Goal: Task Accomplishment & Management: Complete application form

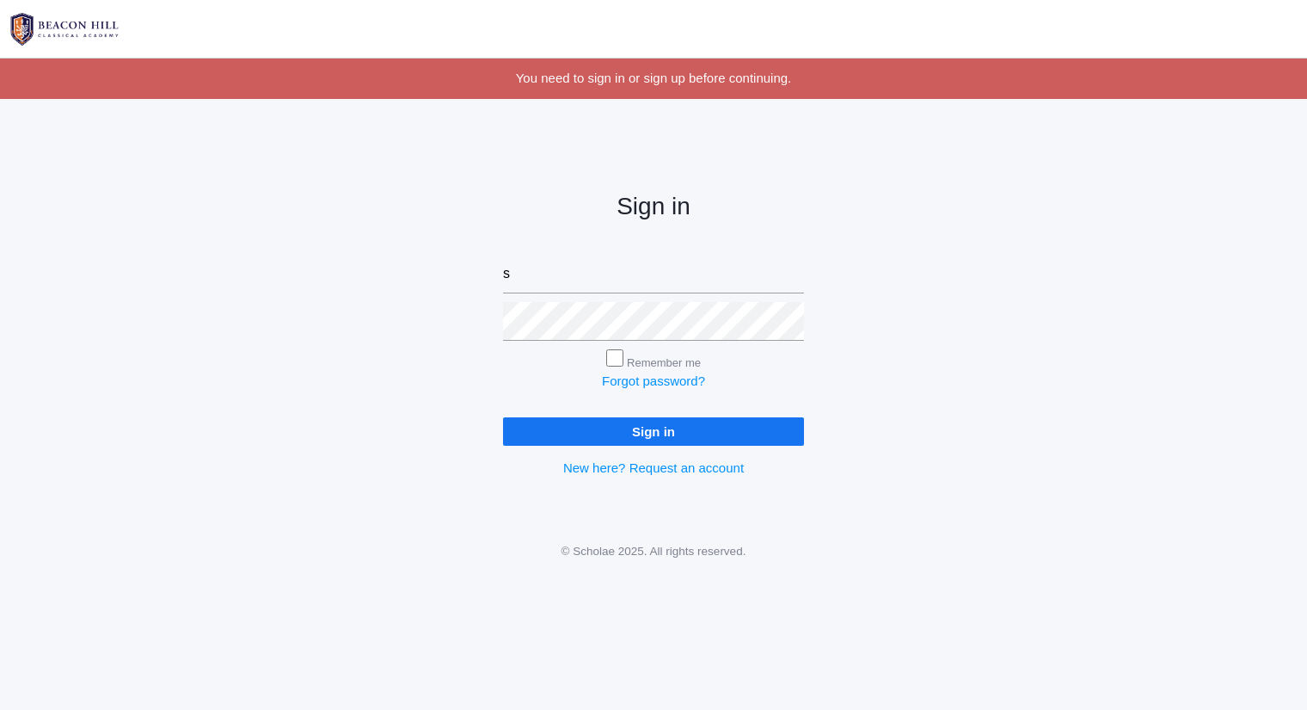
type input "sarah@beaconhillclassical.org"
click at [503, 417] on input "Sign in" at bounding box center [653, 431] width 301 height 28
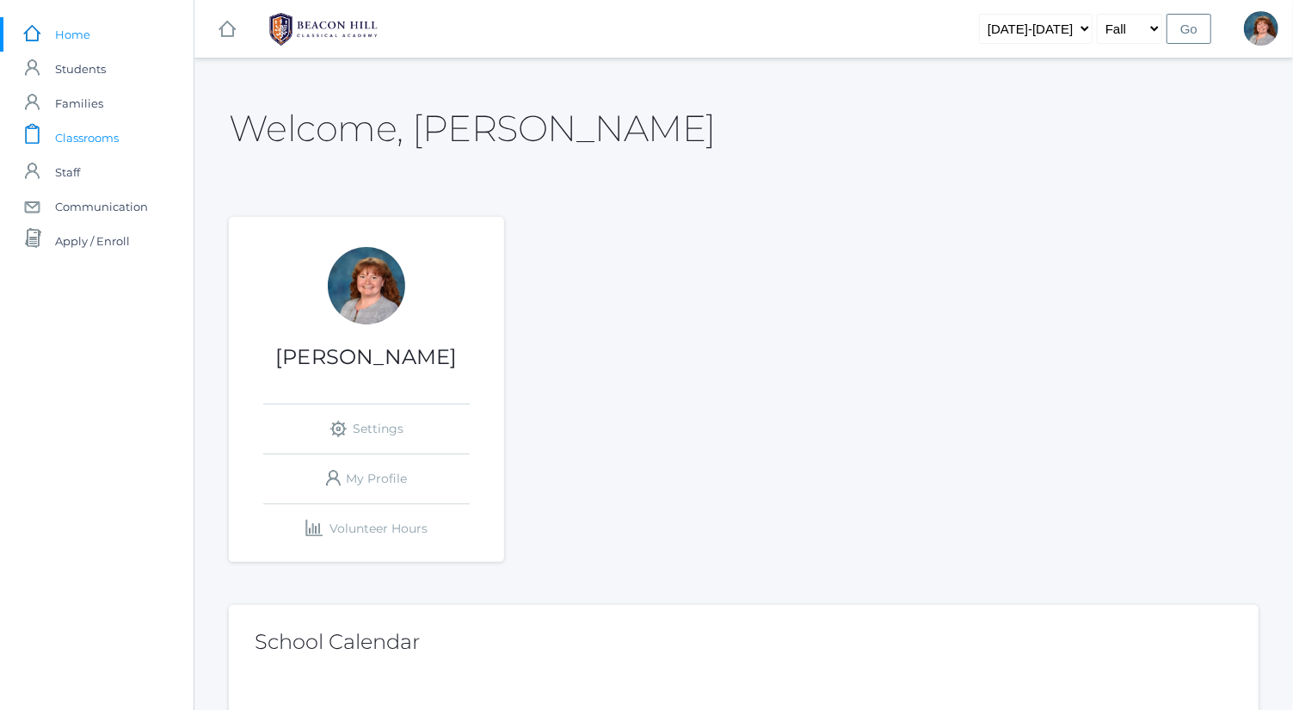
click at [100, 153] on span "Classrooms" at bounding box center [87, 137] width 64 height 34
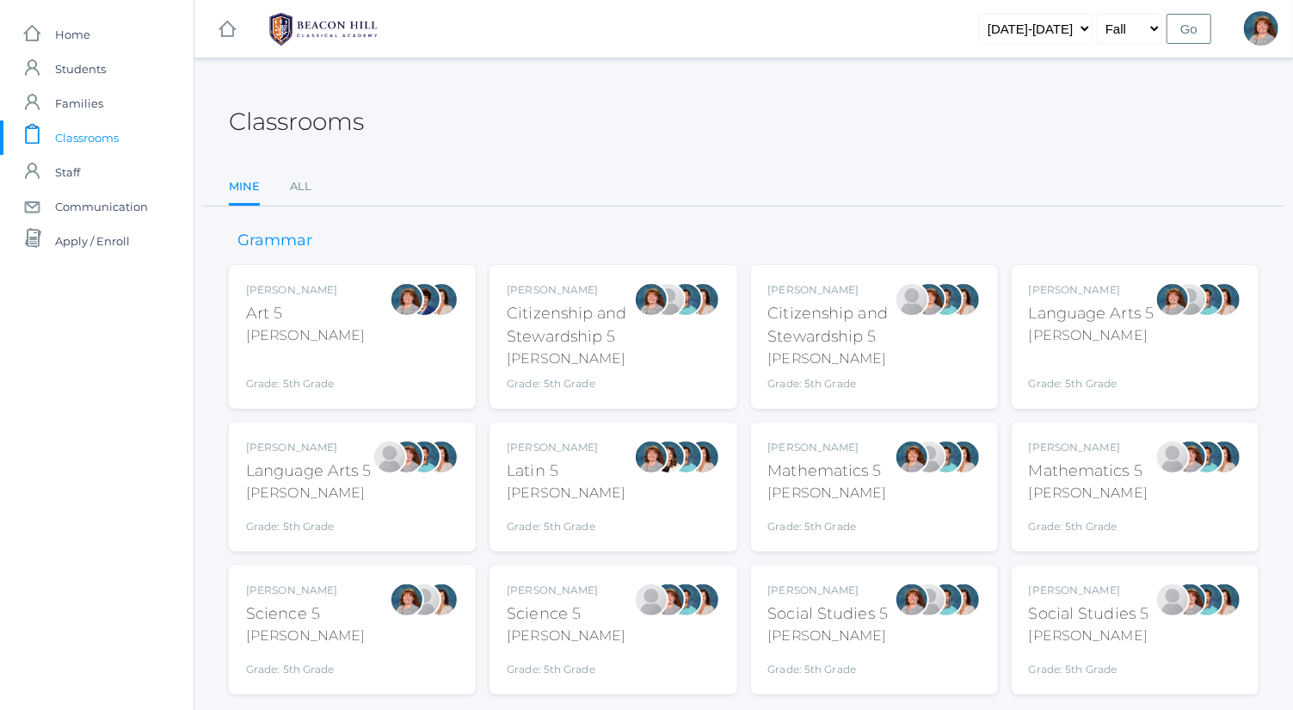
scroll to position [45, 0]
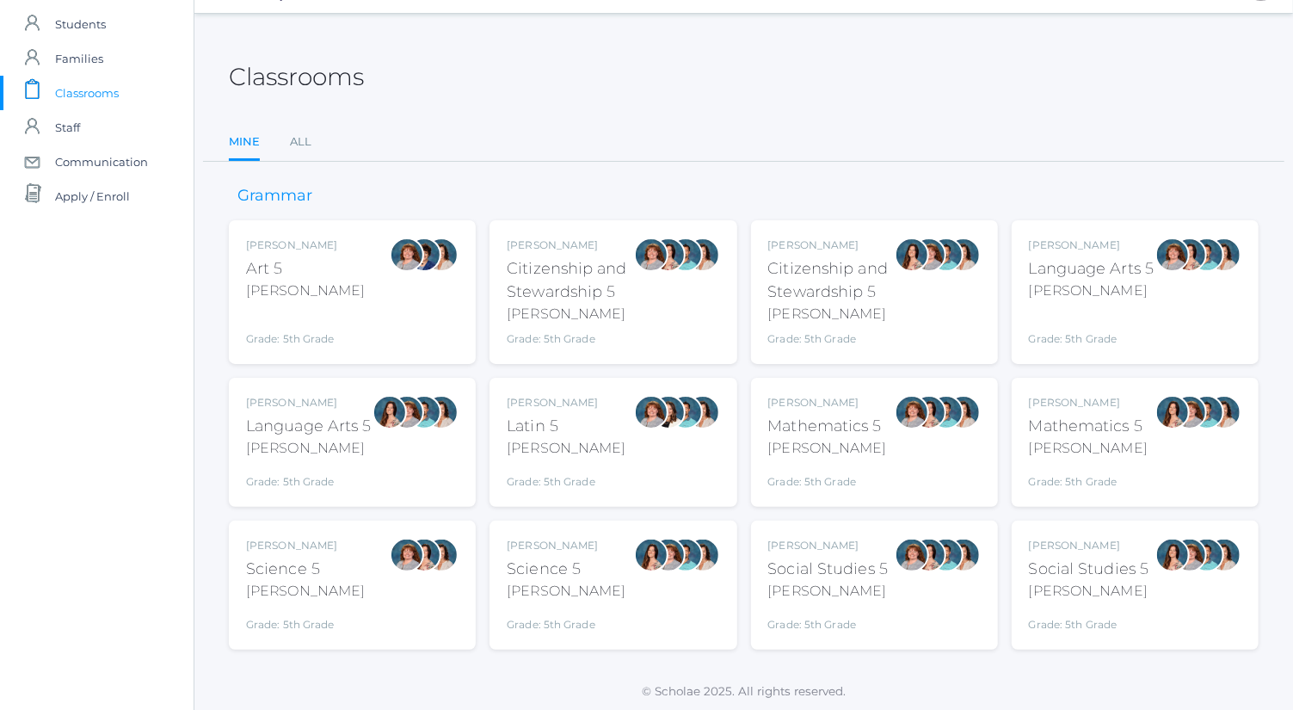
click at [1170, 296] on div at bounding box center [1172, 291] width 34 height 109
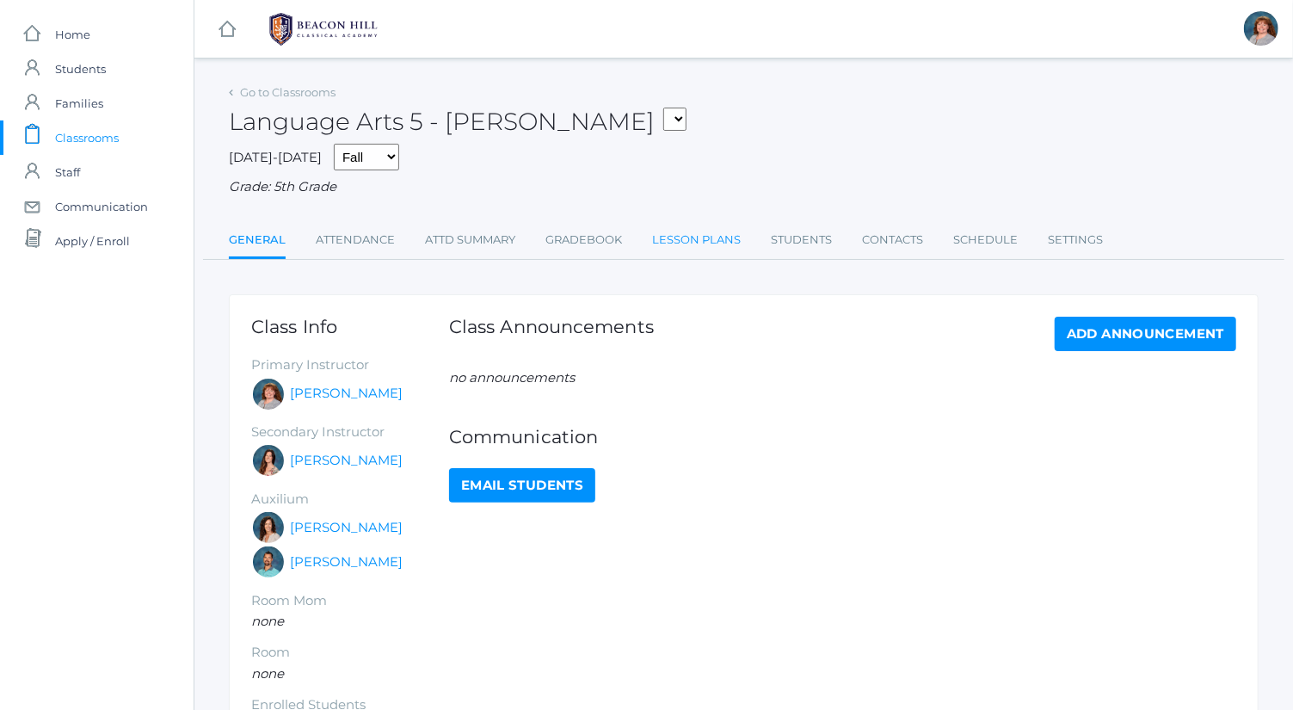
click at [684, 232] on link "Lesson Plans" at bounding box center [696, 240] width 89 height 34
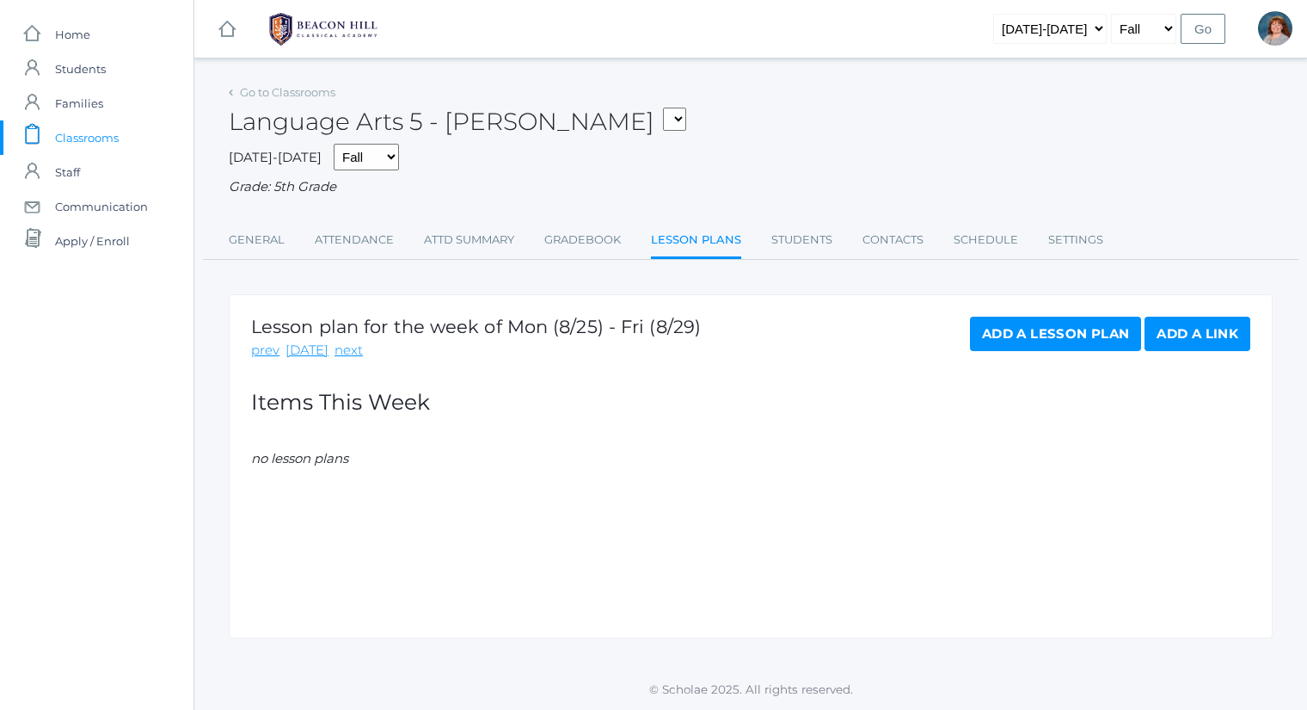
click at [1010, 340] on link "Add a Lesson Plan" at bounding box center [1055, 333] width 171 height 34
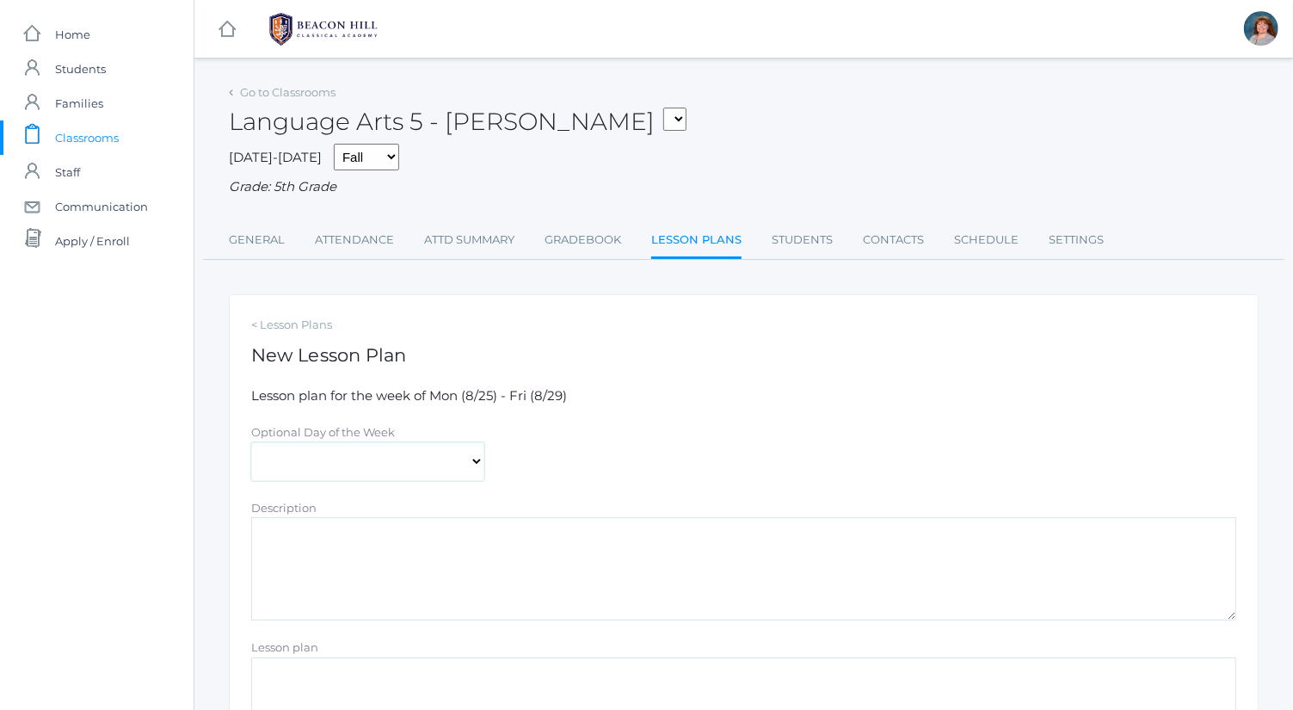
click at [400, 470] on select "Monday Tuesday Wednesday Thursday Friday" at bounding box center [367, 461] width 233 height 39
select select "2025-08-28"
click at [251, 442] on select "Monday Tuesday Wednesday Thursday Friday" at bounding box center [367, 461] width 233 height 39
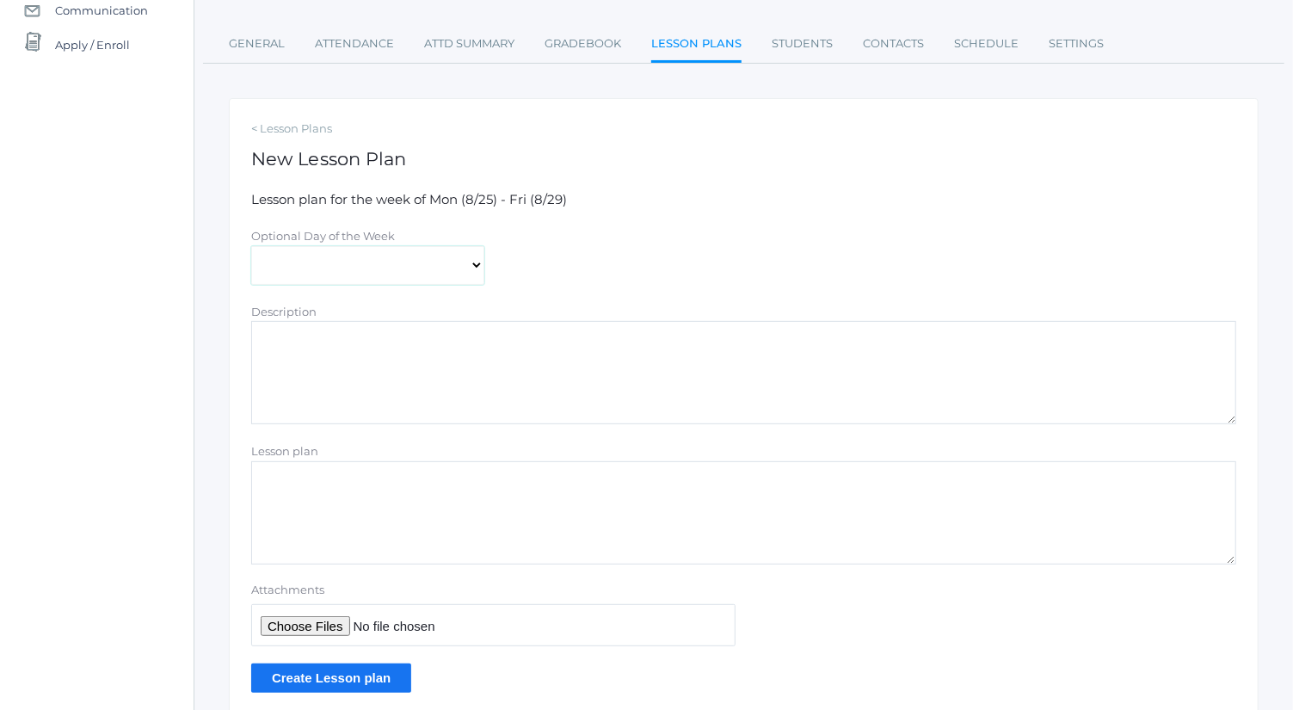
scroll to position [201, 0]
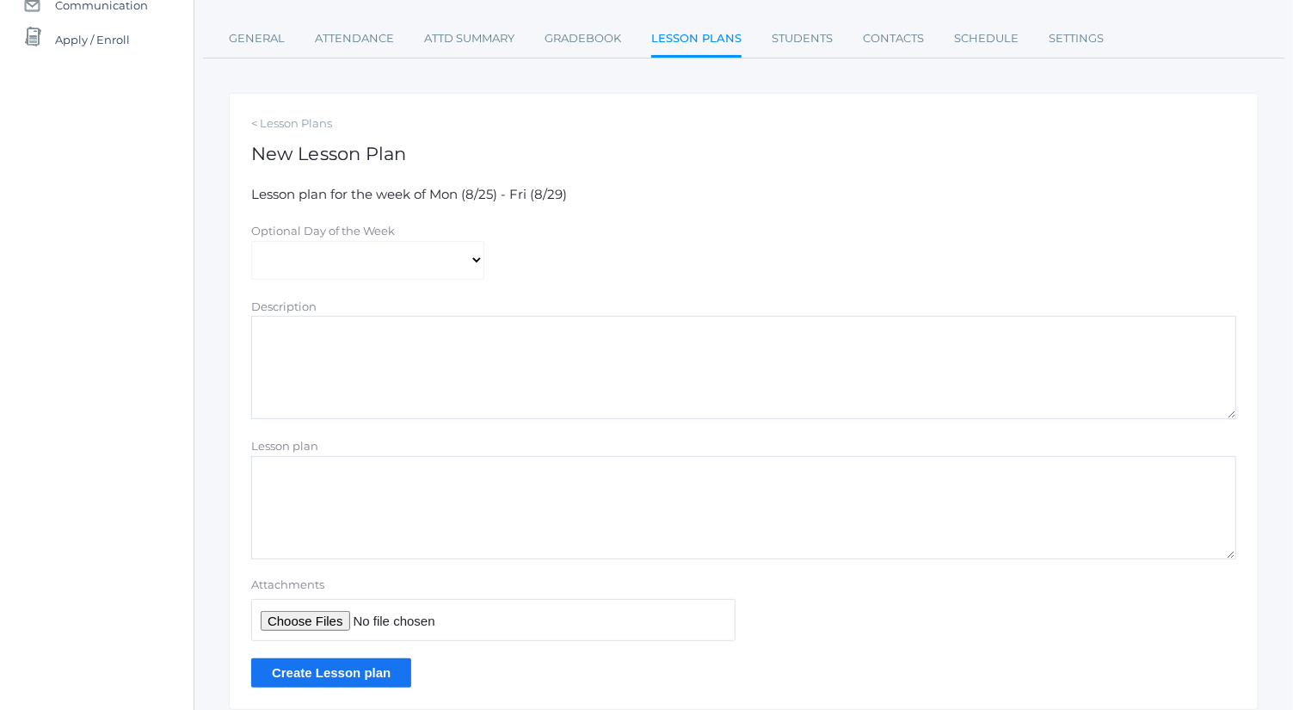
click at [418, 484] on textarea "Lesson plan" at bounding box center [743, 507] width 985 height 103
type textarea "See [DATE] to [DATE] Plans"
click at [305, 626] on input "Attachments" at bounding box center [493, 620] width 484 height 42
type input "C:\fakepath\Wednesday to Friday Plans.docx"
click at [390, 667] on input "Create Lesson plan" at bounding box center [331, 672] width 160 height 28
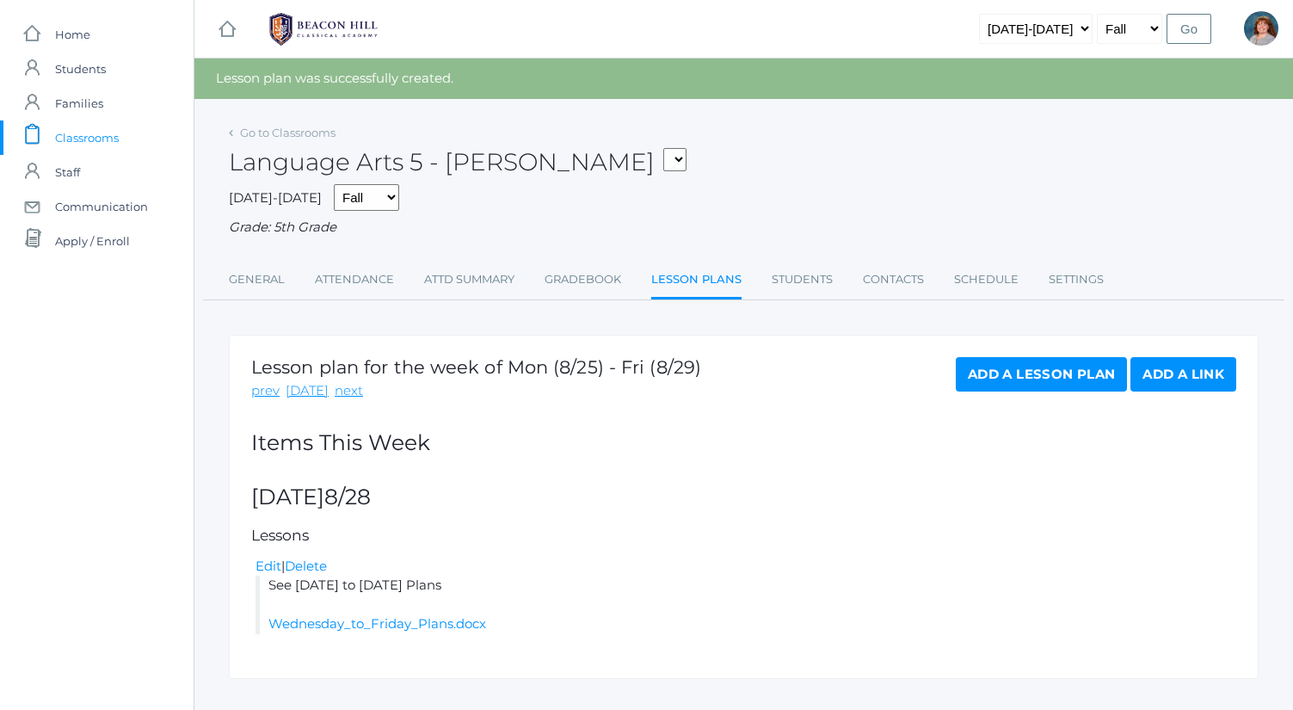
scroll to position [30, 0]
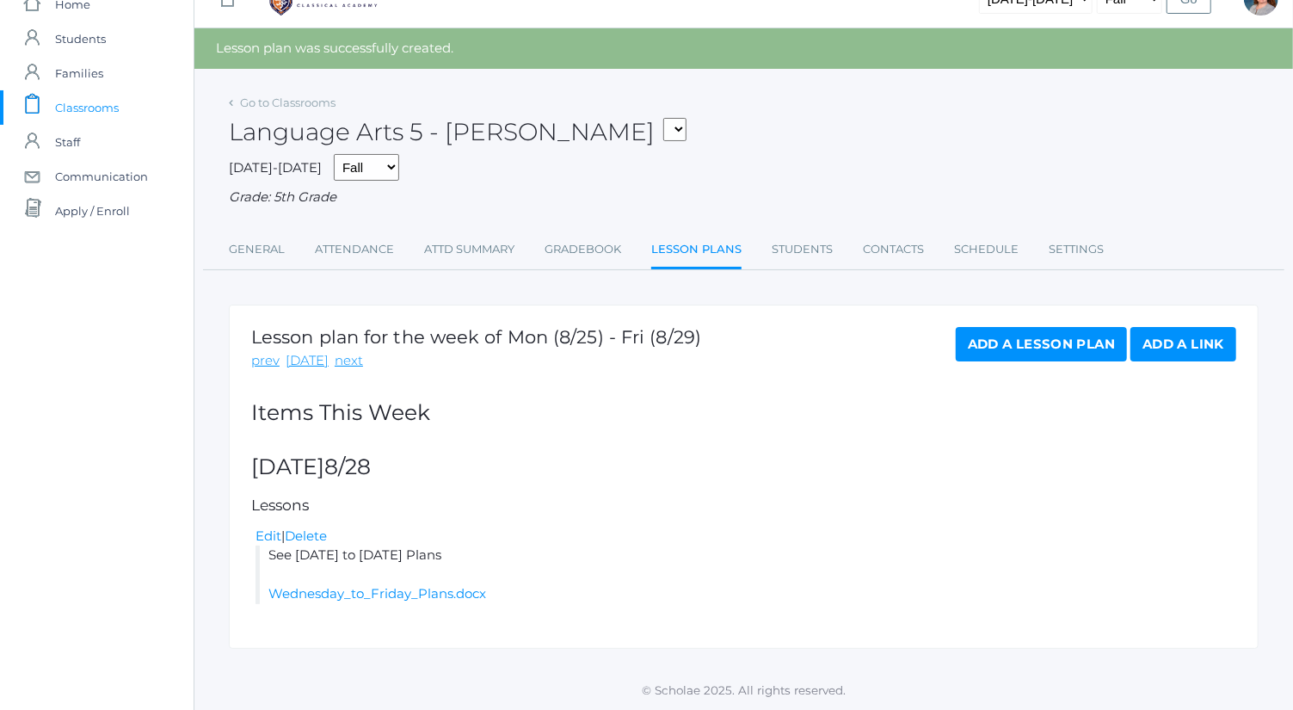
click at [1048, 335] on link "Add a Lesson Plan" at bounding box center [1040, 344] width 171 height 34
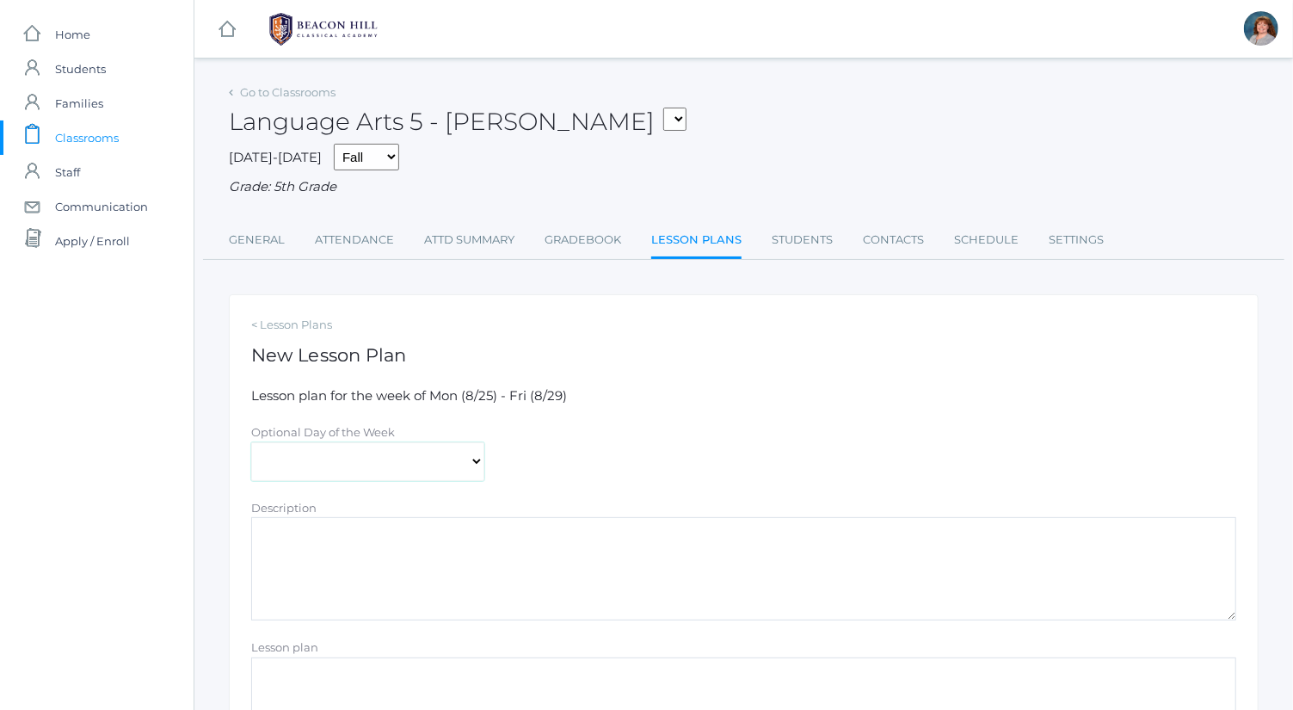
click at [384, 463] on select "[DATE] [DATE] [DATE] [DATE] [DATE]" at bounding box center [367, 461] width 233 height 39
select select "2025-08-29"
click at [251, 442] on select "[DATE] [DATE] [DATE] [DATE] [DATE]" at bounding box center [367, 461] width 233 height 39
click at [403, 589] on textarea "Description" at bounding box center [743, 568] width 985 height 103
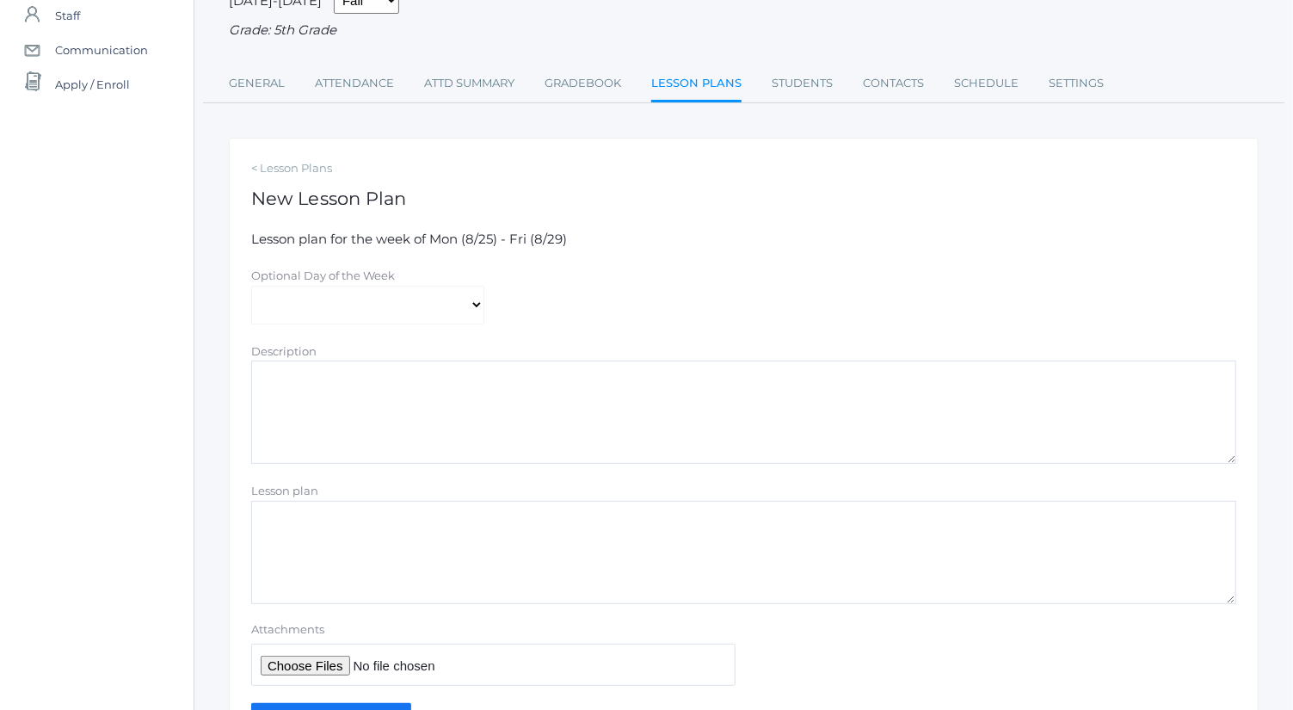
scroll to position [163, 0]
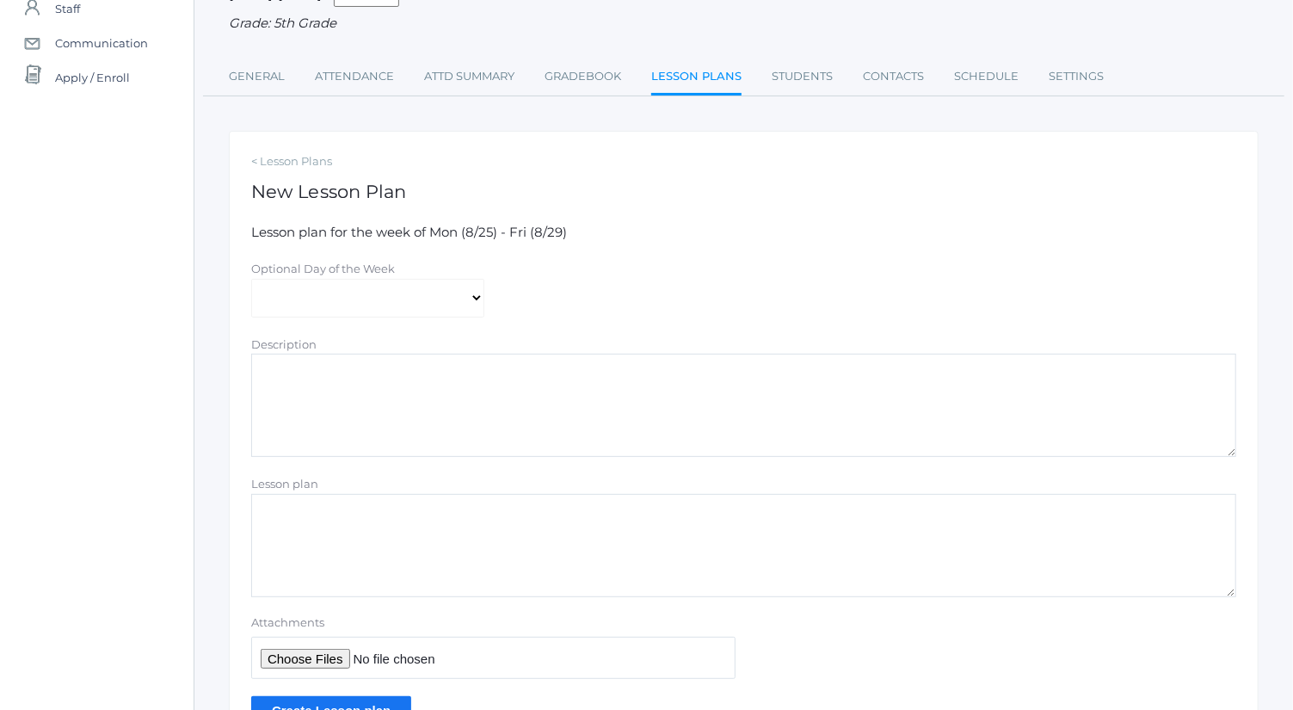
click at [432, 578] on textarea "Lesson plan" at bounding box center [743, 545] width 985 height 103
click at [431, 395] on textarea "Description" at bounding box center [743, 404] width 985 height 103
type textarea "See [DATE] to [DATE] Plans"
click at [491, 541] on textarea "Lesson plan" at bounding box center [743, 545] width 985 height 103
type textarea "Spelling:"
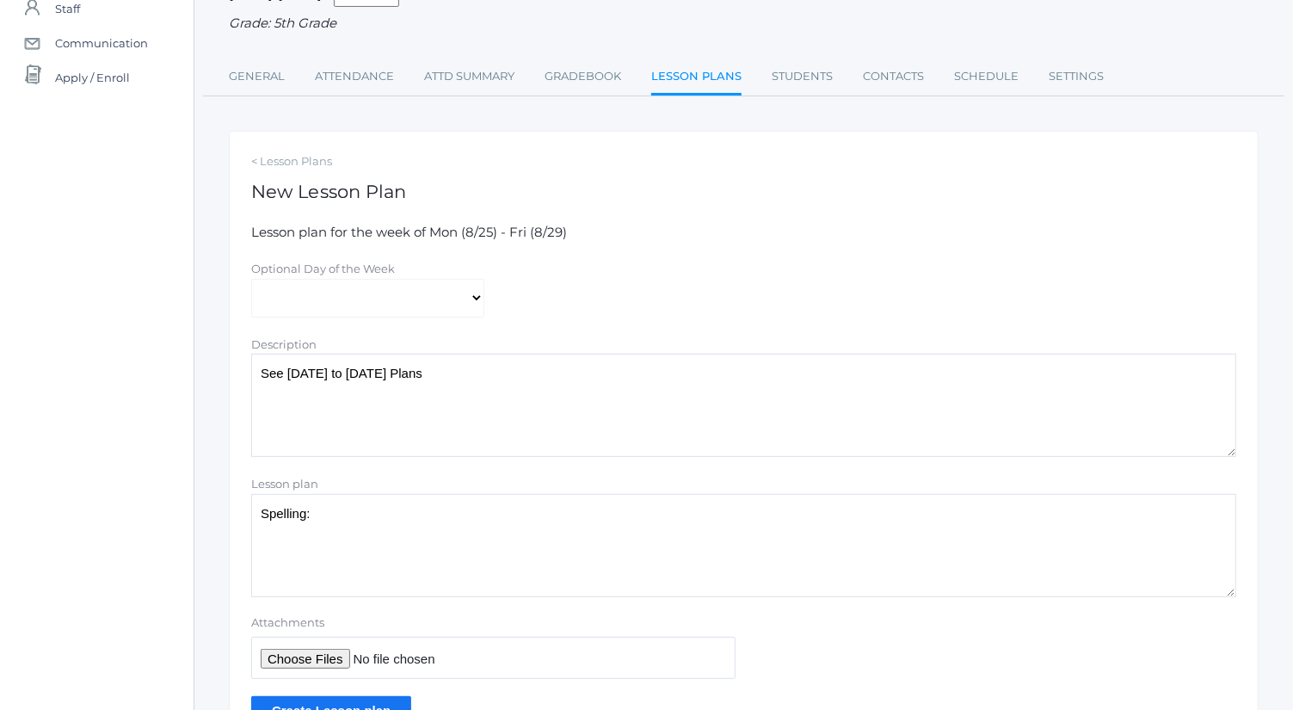
click at [332, 660] on input "Attachments" at bounding box center [493, 657] width 484 height 42
type input "C:\fakepath\Spelling Pre-Assessment Words.pdf"
click at [391, 525] on textarea "Spelling:" at bounding box center [743, 545] width 985 height 103
drag, startPoint x: 391, startPoint y: 525, endPoint x: 243, endPoint y: 515, distance: 148.2
click at [243, 515] on div "Lesson plan Spelling:" at bounding box center [744, 535] width 1002 height 123
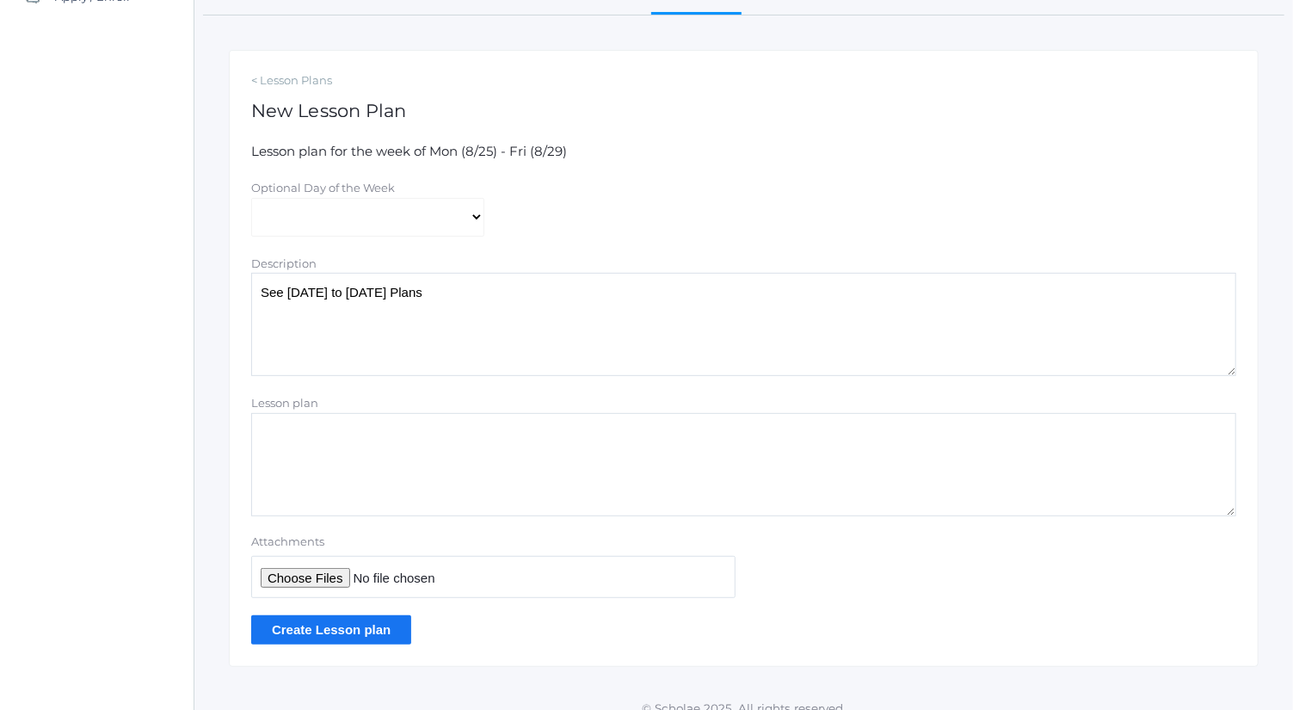
scroll to position [261, 0]
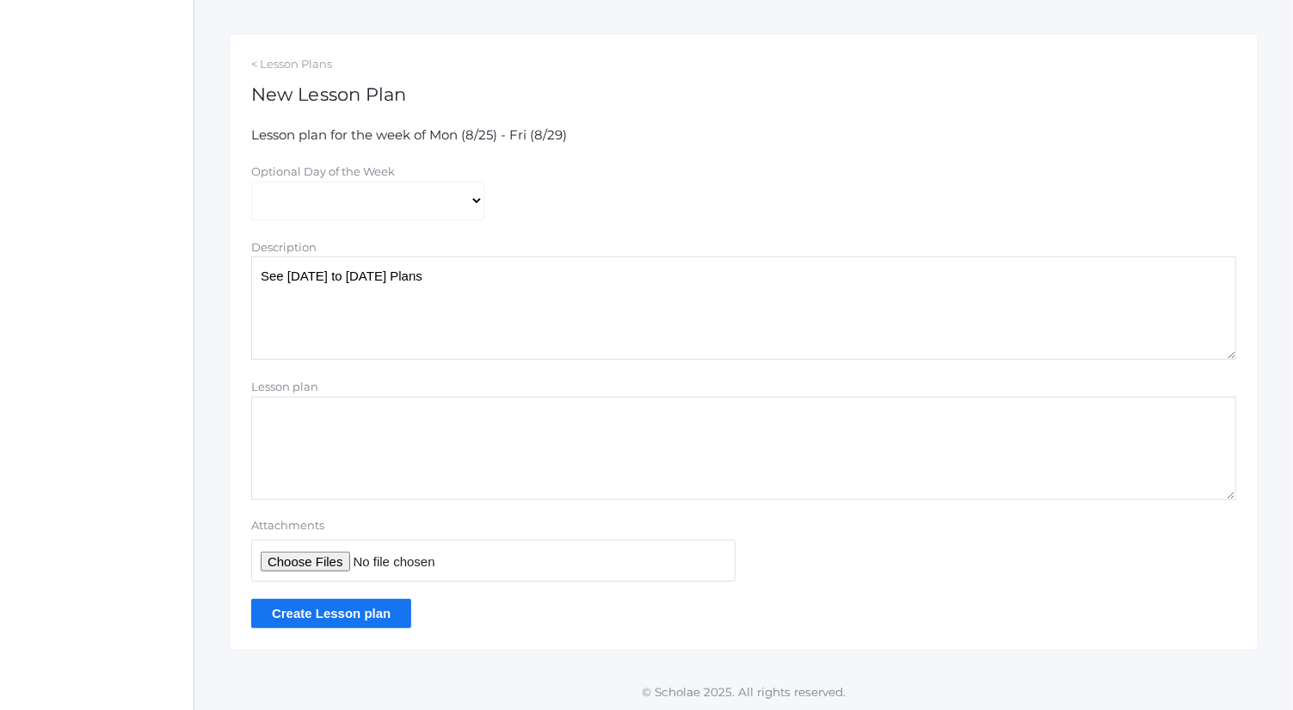
click at [371, 607] on input "Create Lesson plan" at bounding box center [331, 613] width 160 height 28
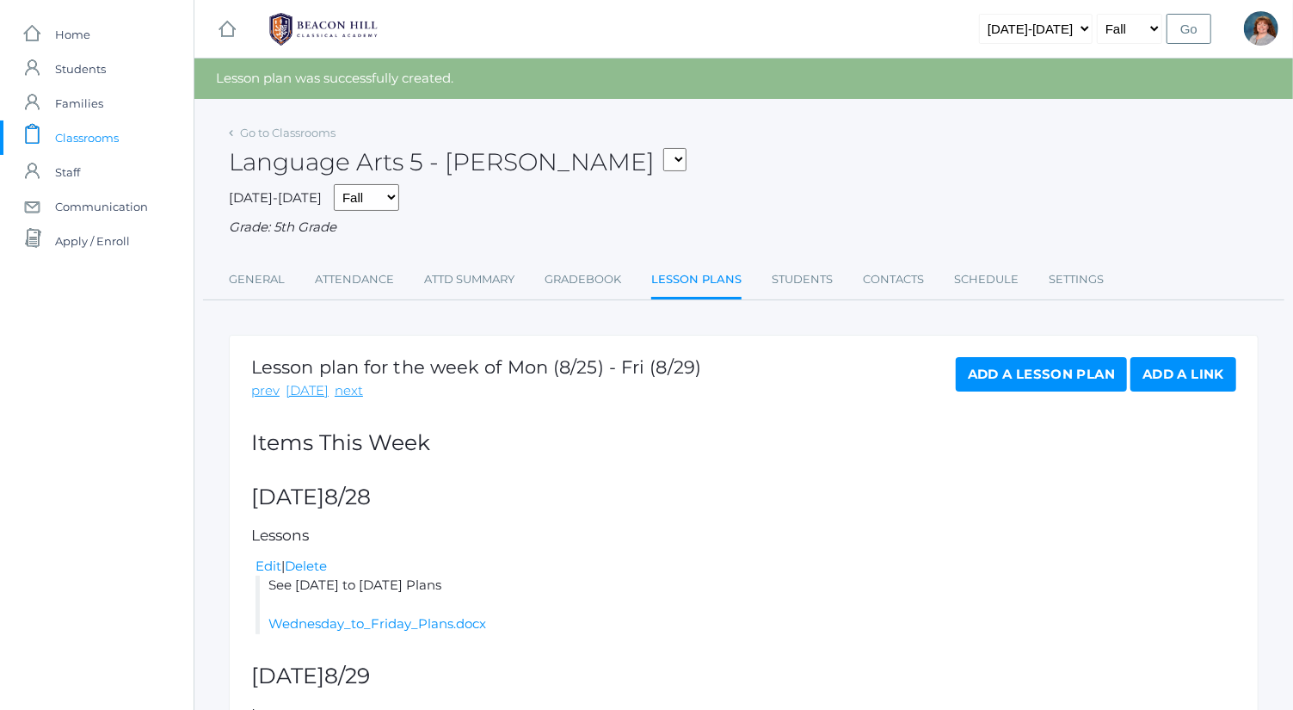
scroll to position [161, 0]
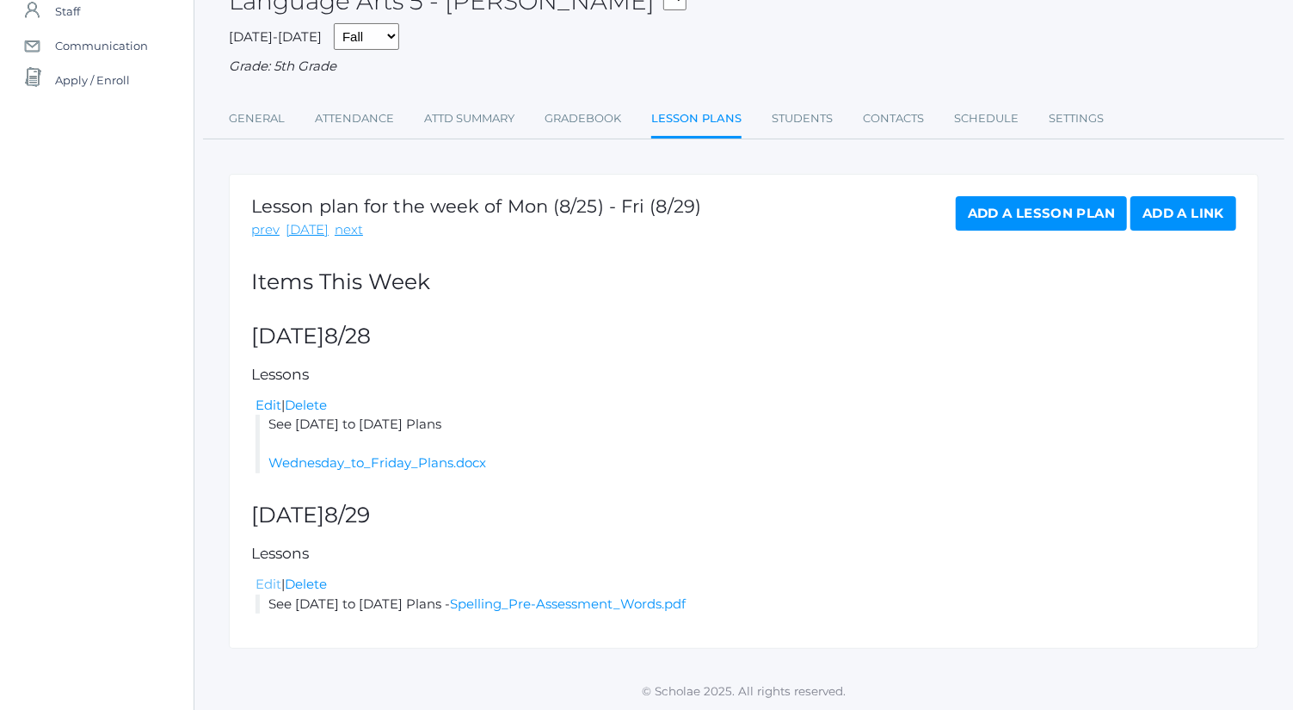
click at [265, 584] on link "Edit" at bounding box center [268, 583] width 26 height 16
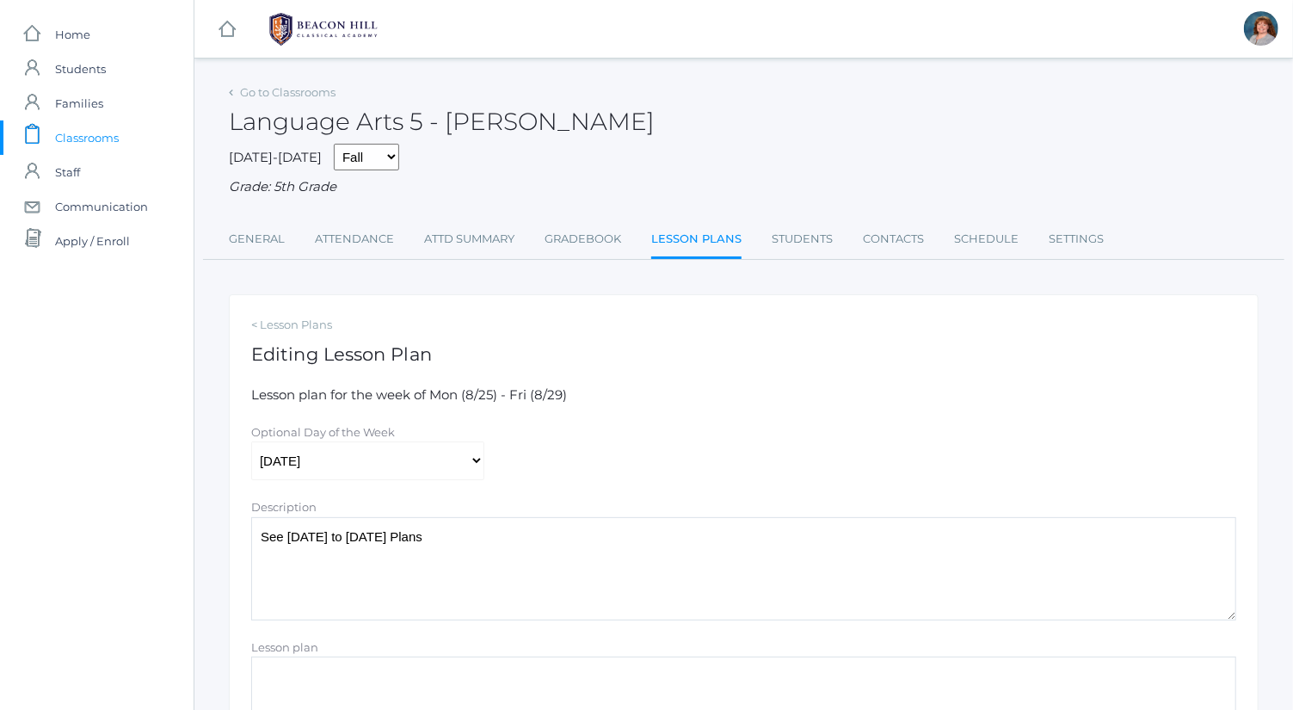
scroll to position [341, 0]
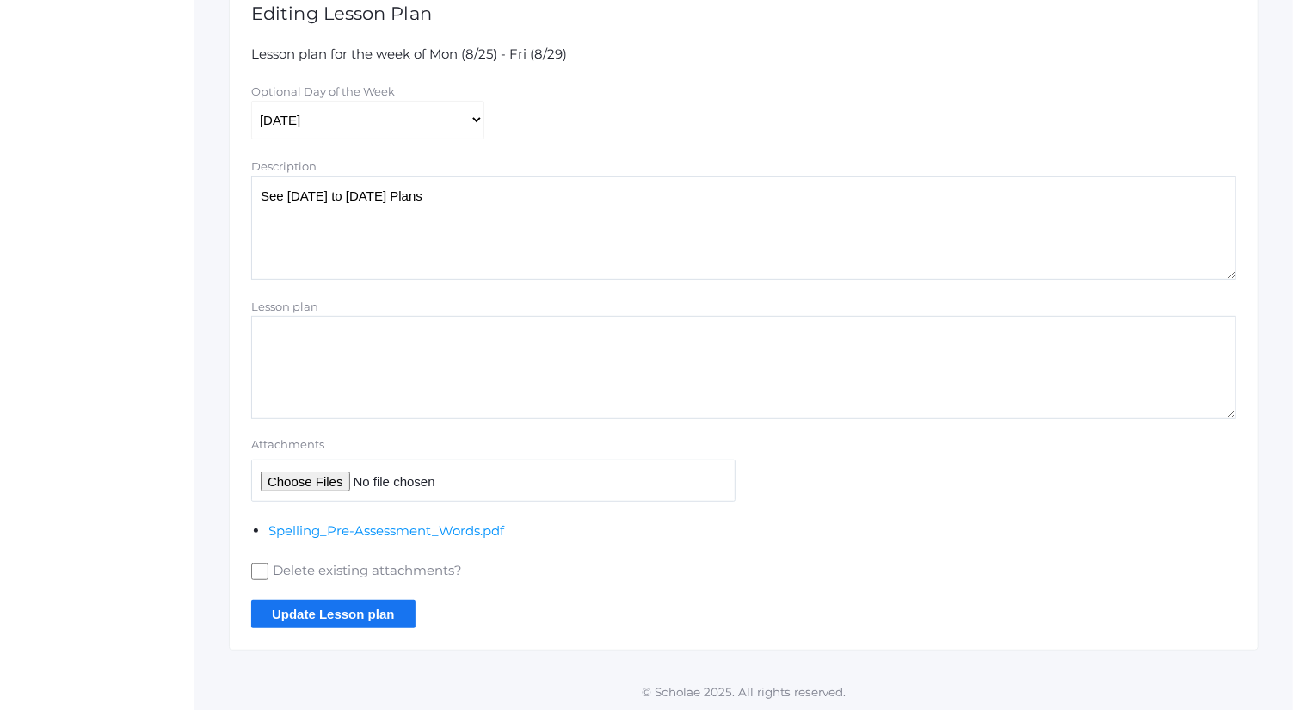
click at [321, 482] on input "Attachments" at bounding box center [493, 480] width 484 height 42
click at [338, 482] on input "Attachments" at bounding box center [493, 480] width 484 height 42
type input "C:\fakepath\Wednesday to Friday Plans.docx"
click at [393, 611] on input "Update Lesson plan" at bounding box center [333, 613] width 164 height 28
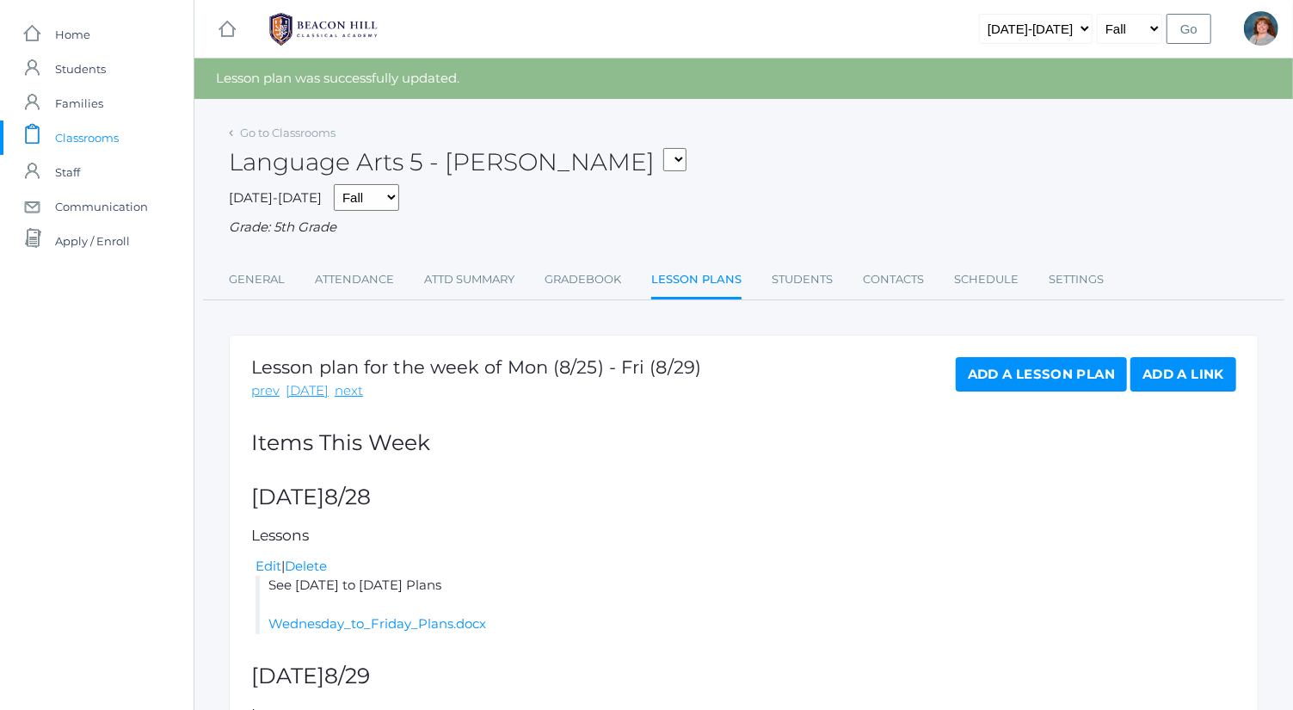
scroll to position [200, 0]
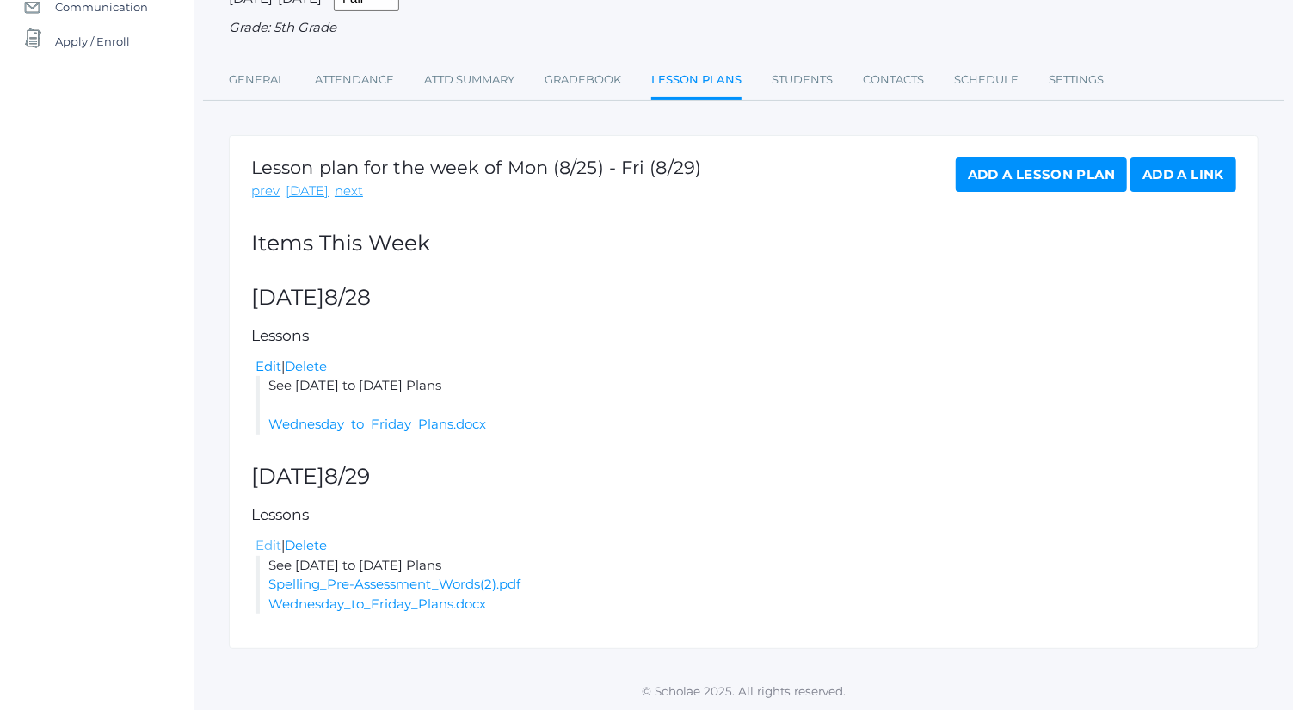
click at [273, 543] on link "Edit" at bounding box center [268, 545] width 26 height 16
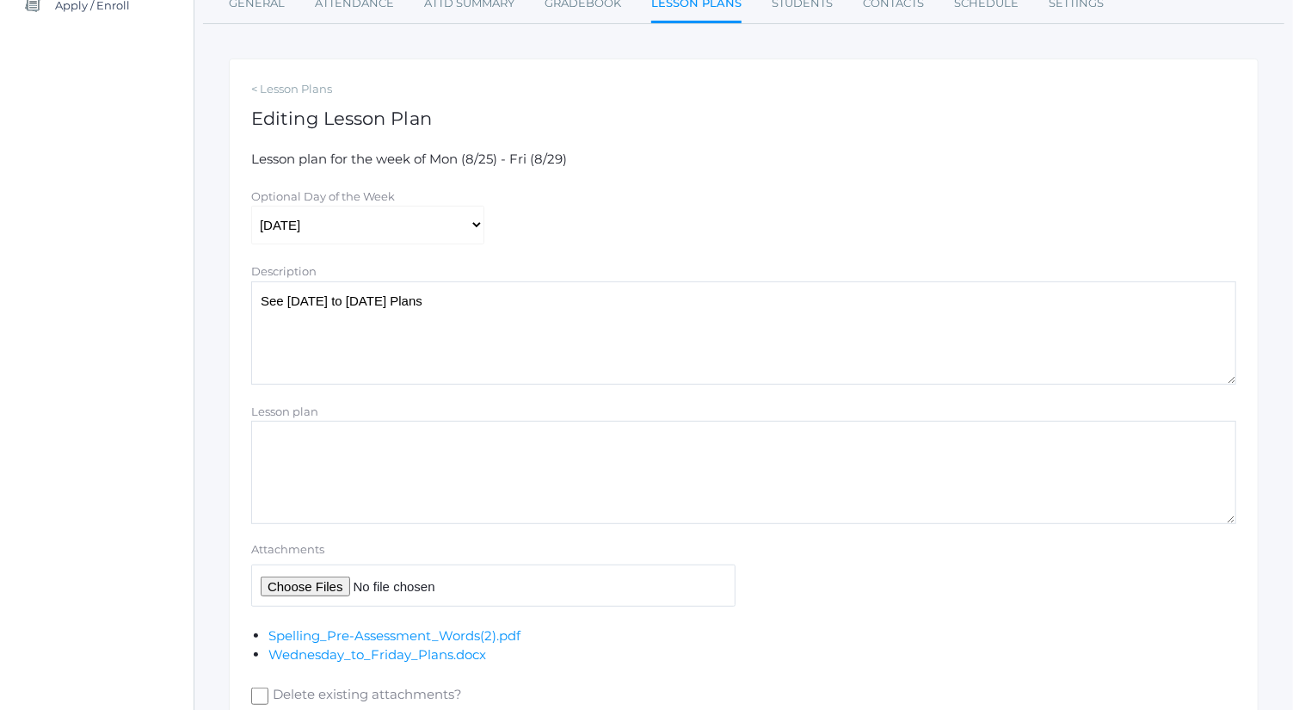
scroll to position [241, 0]
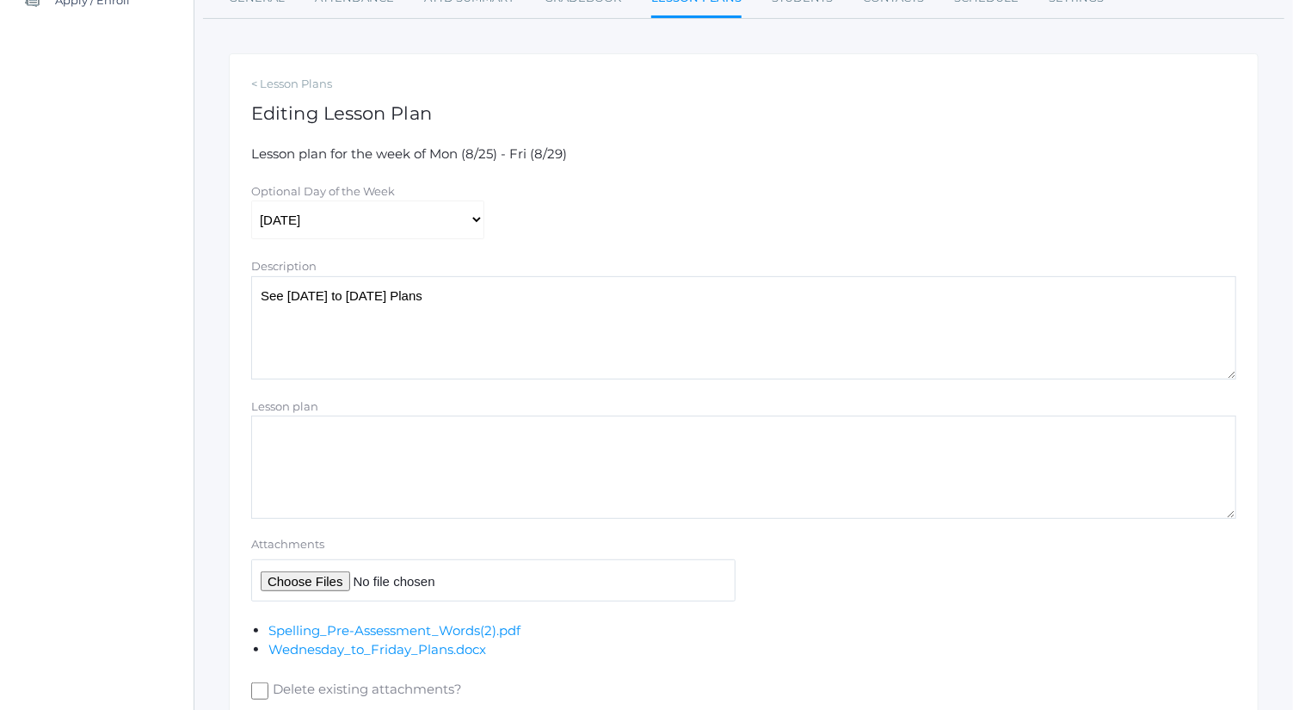
click at [316, 576] on input "Attachments" at bounding box center [493, 580] width 484 height 42
type input "C:\fakepath\8 Parts Of speech Foldable.pdf"
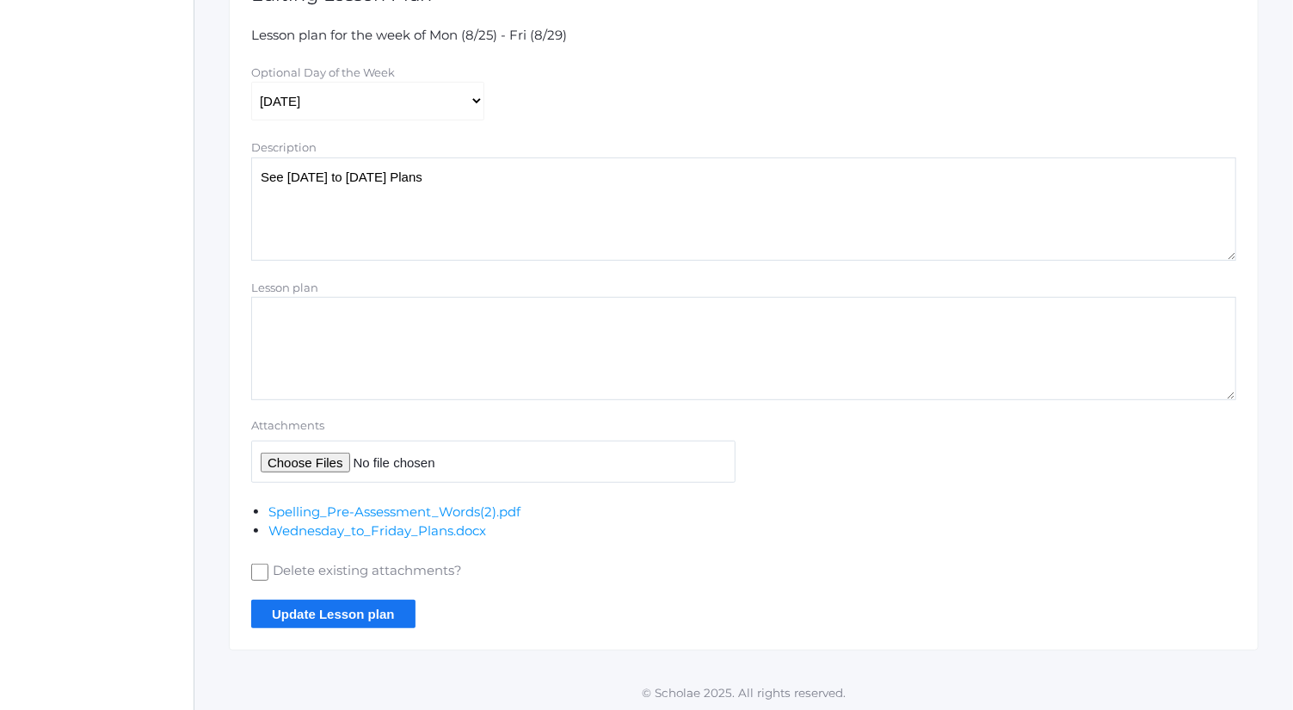
click at [419, 338] on textarea "Lesson plan" at bounding box center [743, 348] width 985 height 103
type textarea "S"
click at [1103, 439] on div "Attachments Spelling_Pre-Assessment_Words(2).pdf Wednesday_to_Friday_Plans.docx…" at bounding box center [744, 499] width 1002 height 165
click at [640, 382] on textarea "Attachments: - Spelling Assessment - Grammar Foldable -" at bounding box center [743, 348] width 985 height 103
type textarea "Attachments: - Spelling Assessment - Grammar Foldable - Types of Government Rea…"
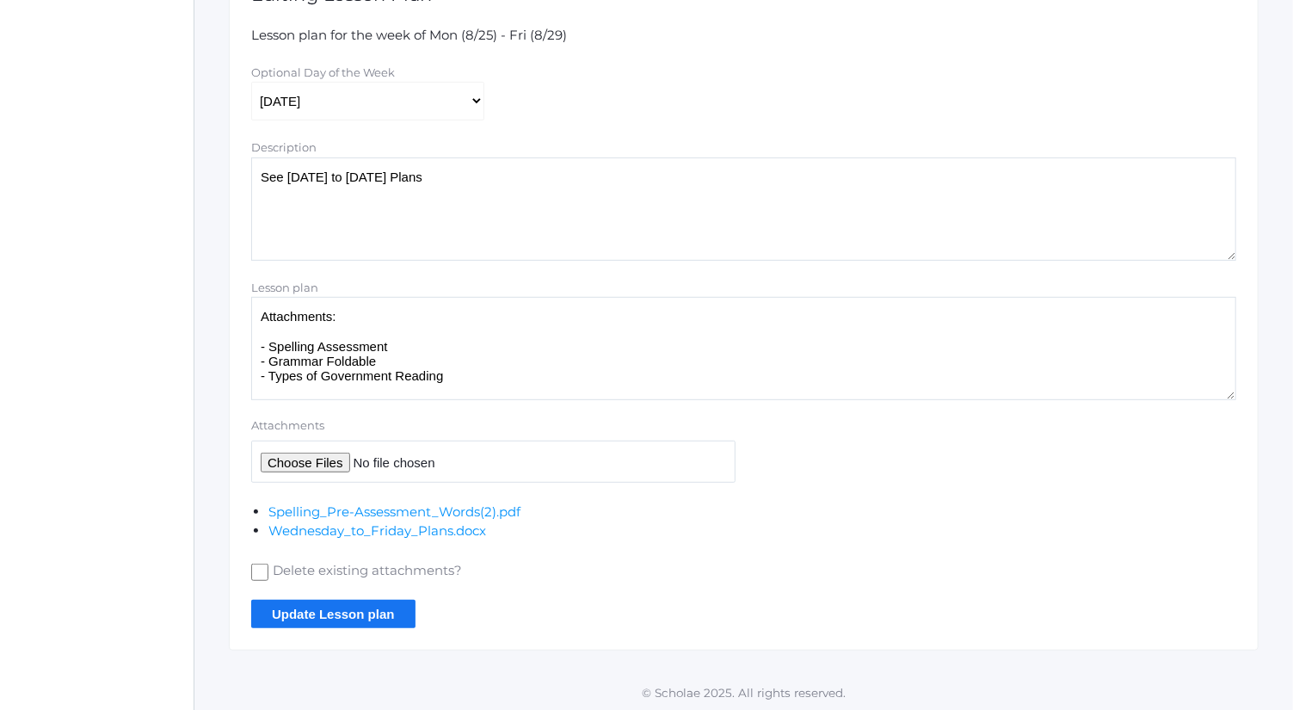
click at [401, 609] on input "Update Lesson plan" at bounding box center [333, 613] width 164 height 28
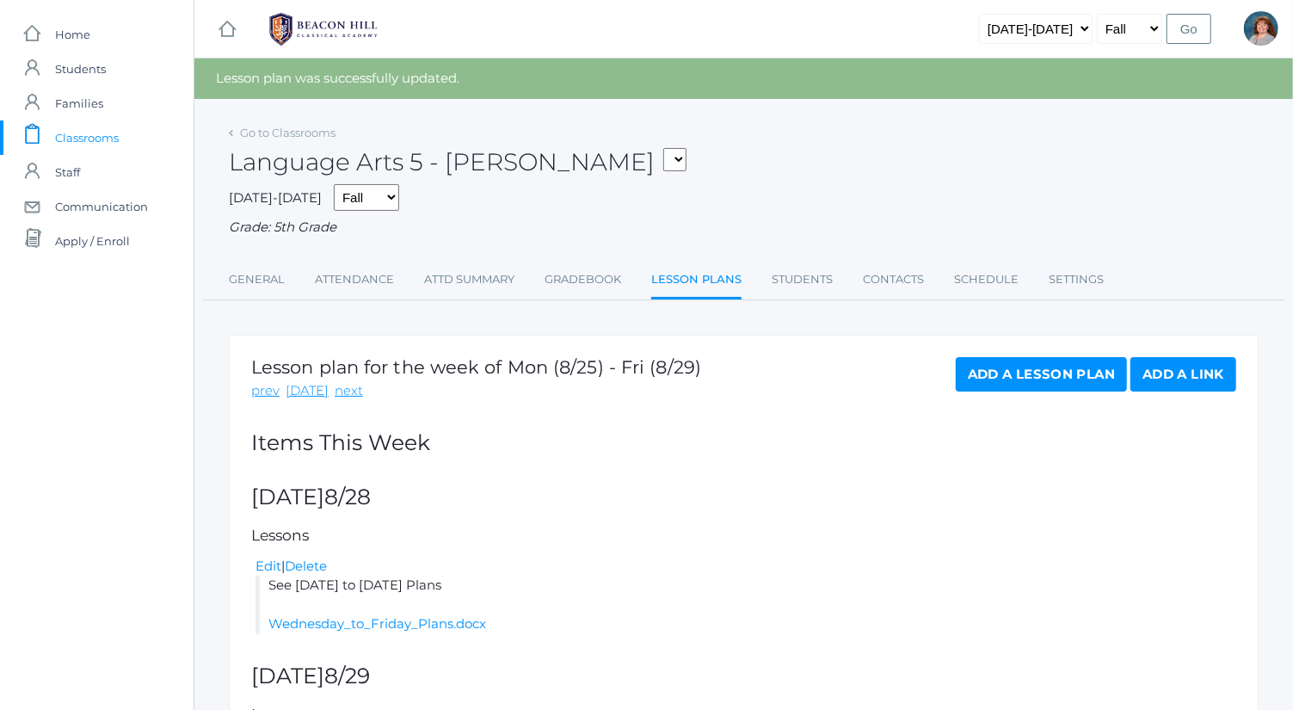
scroll to position [354, 0]
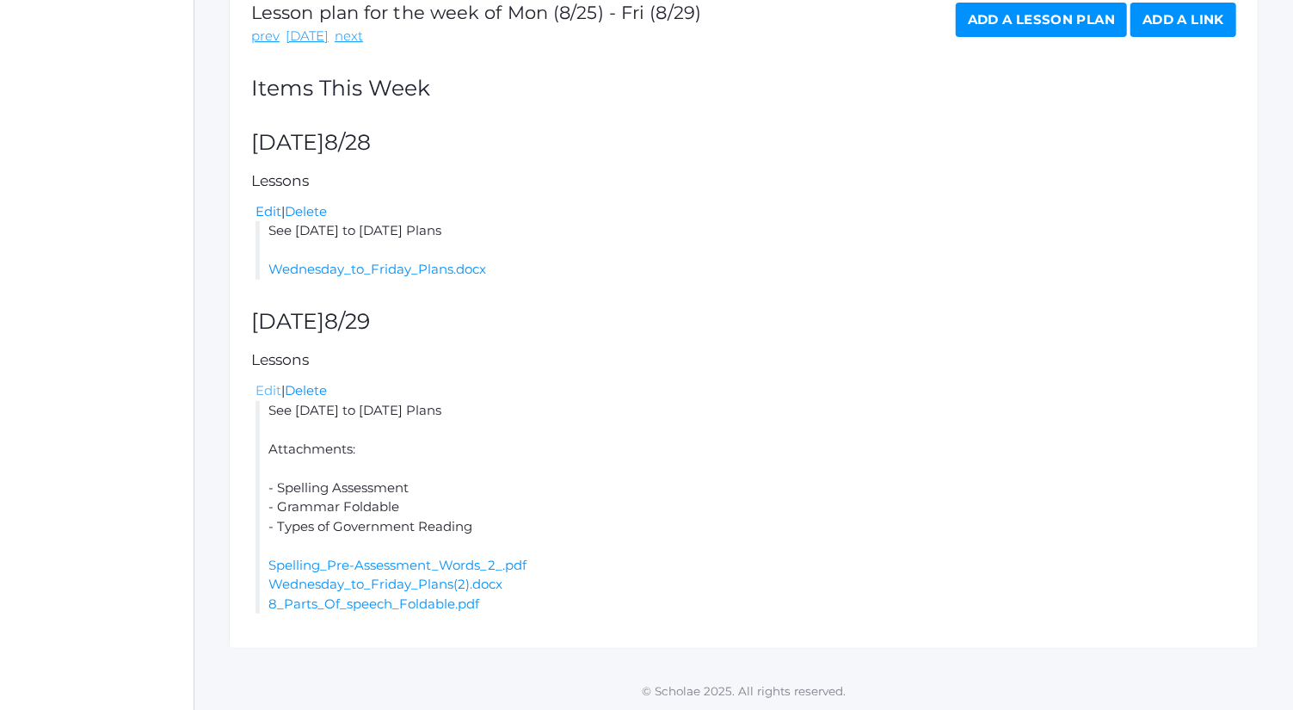
click at [263, 389] on link "Edit" at bounding box center [268, 390] width 26 height 16
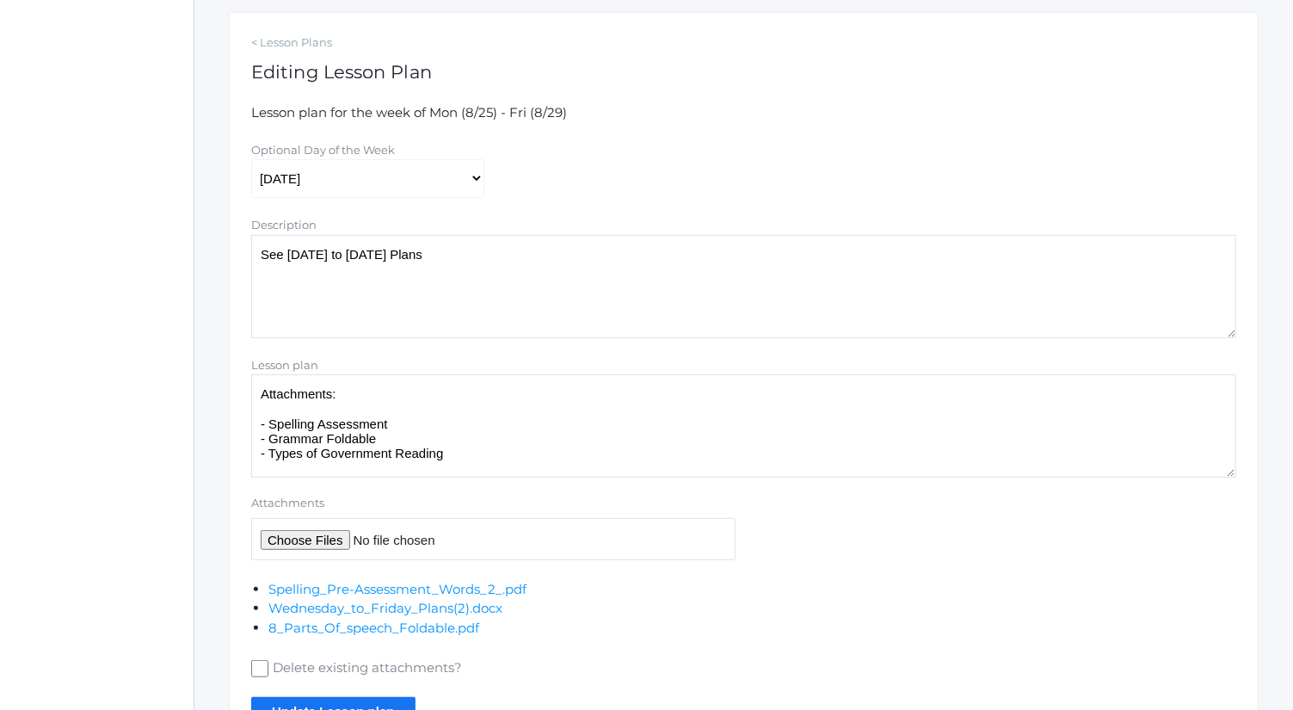
scroll to position [285, 0]
click at [360, 411] on textarea "Attachments: - Spelling Assessment - Grammar Foldable - Types of Government Rea…" at bounding box center [743, 423] width 985 height 103
click at [358, 402] on textarea "Attachments: - Spelling Assessment - Grammar Foldable - Types of Government Rea…" at bounding box center [743, 423] width 985 height 103
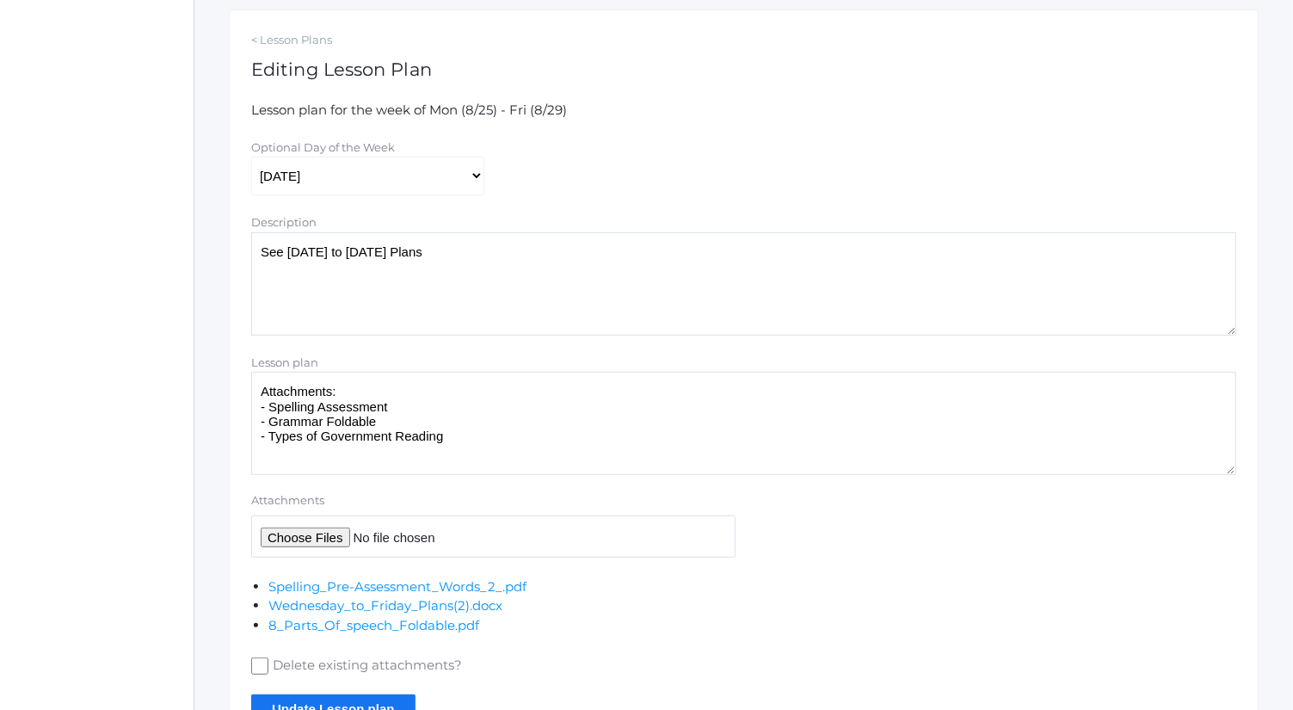
type textarea "Attachments: - Spelling Assessment - Grammar Foldable - Types of Government Rea…"
click at [340, 540] on input "Attachments" at bounding box center [493, 536] width 484 height 42
type input "C:\fakepath\Types of Government Systems Student Reading.pdf"
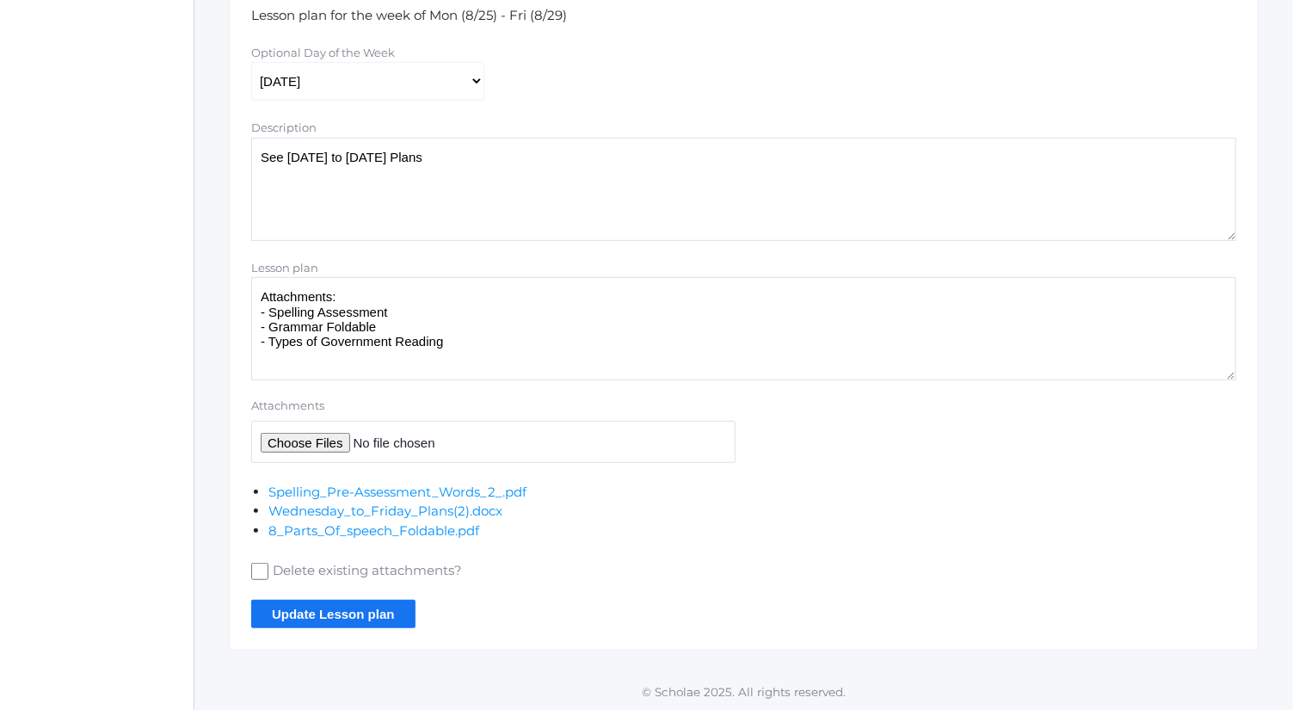
click at [381, 616] on input "Update Lesson plan" at bounding box center [333, 613] width 164 height 28
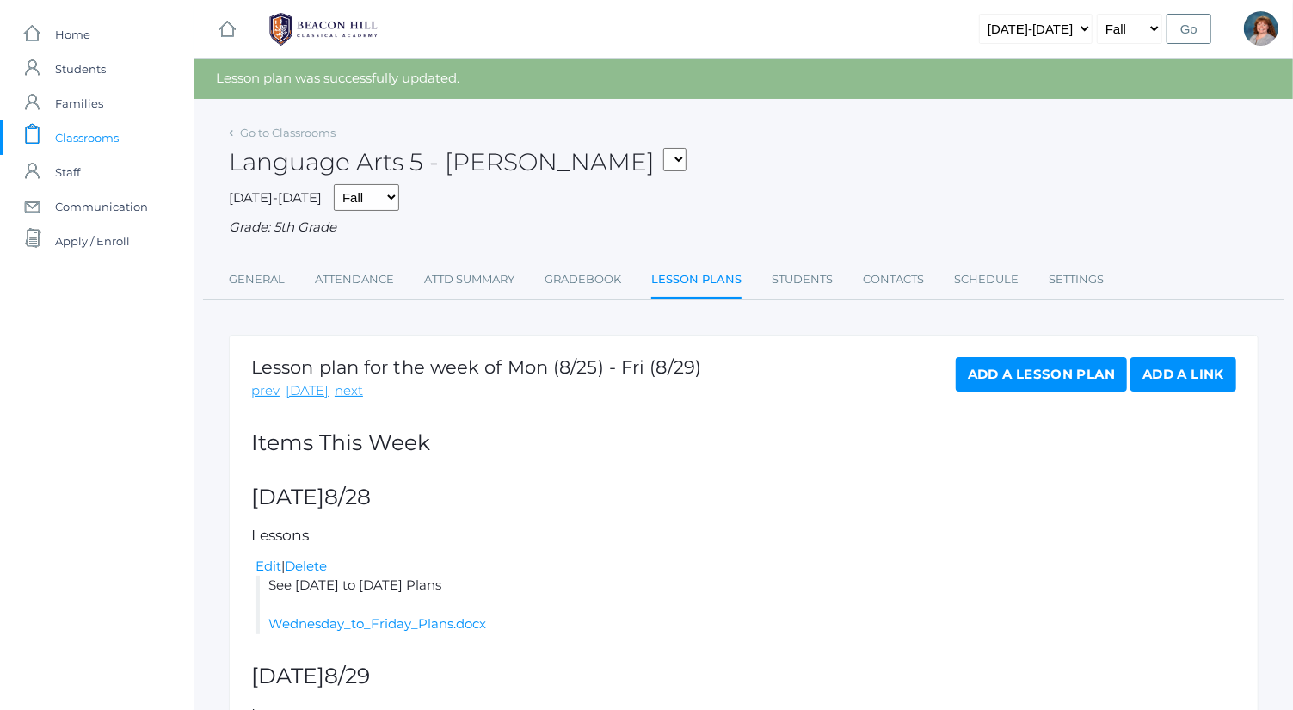
scroll to position [354, 0]
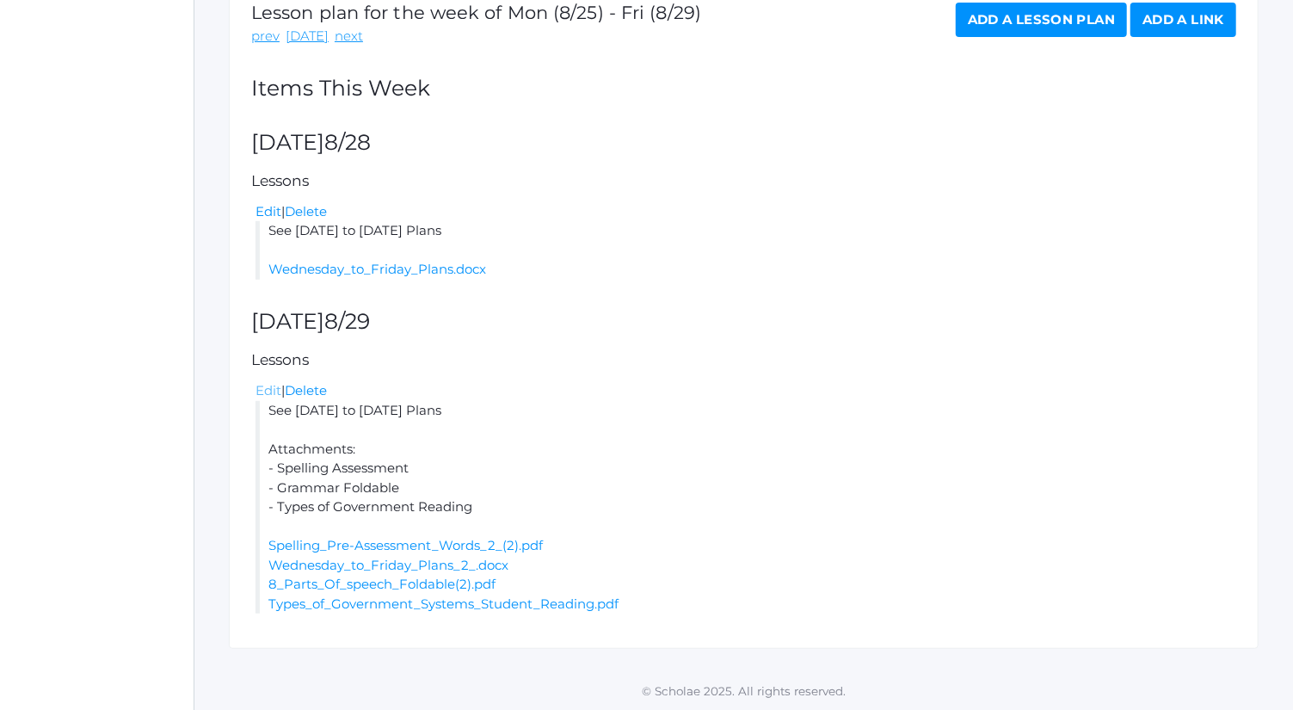
click at [260, 393] on link "Edit" at bounding box center [268, 390] width 26 height 16
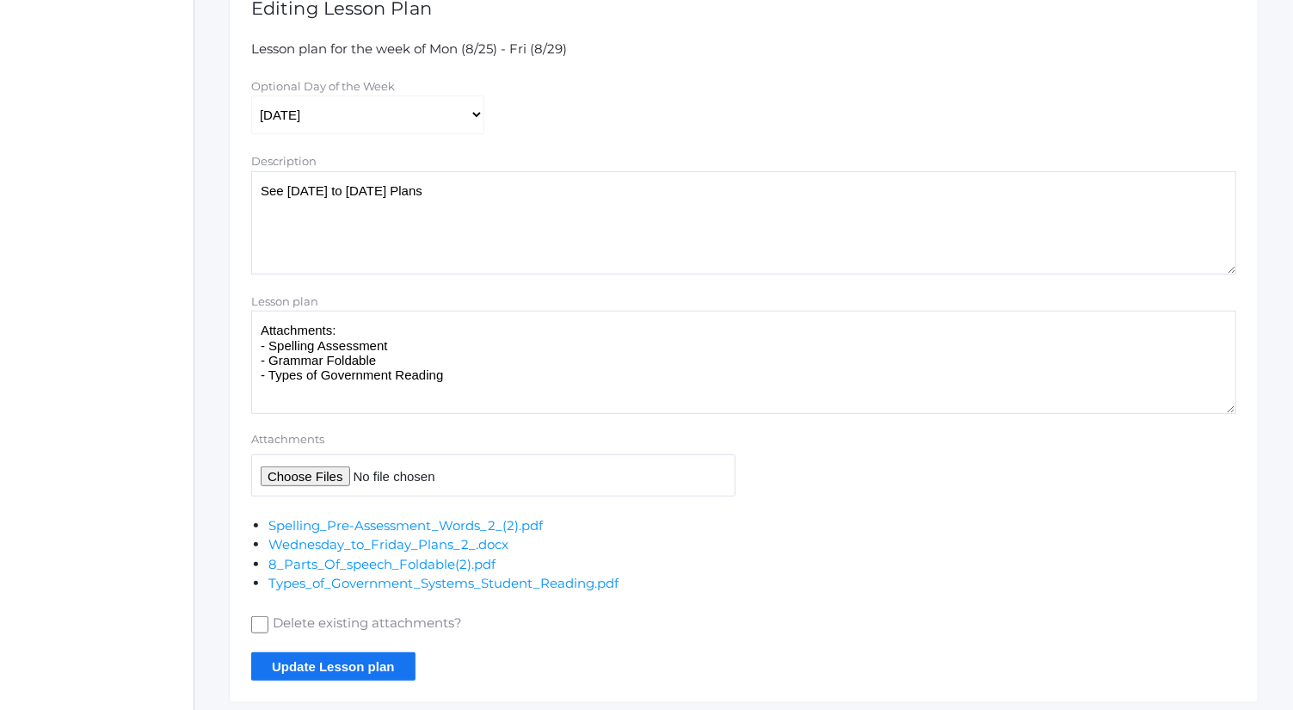
scroll to position [347, 0]
click at [413, 351] on textarea "Attachments: - Spelling Assessment - Grammar Foldable - Types of Government Rea…" at bounding box center [743, 361] width 985 height 103
type textarea "Attachments: - Spelling Assessment - Grammar Foldable (8 Parts of Speech) - Typ…"
click at [384, 658] on input "Update Lesson plan" at bounding box center [333, 665] width 164 height 28
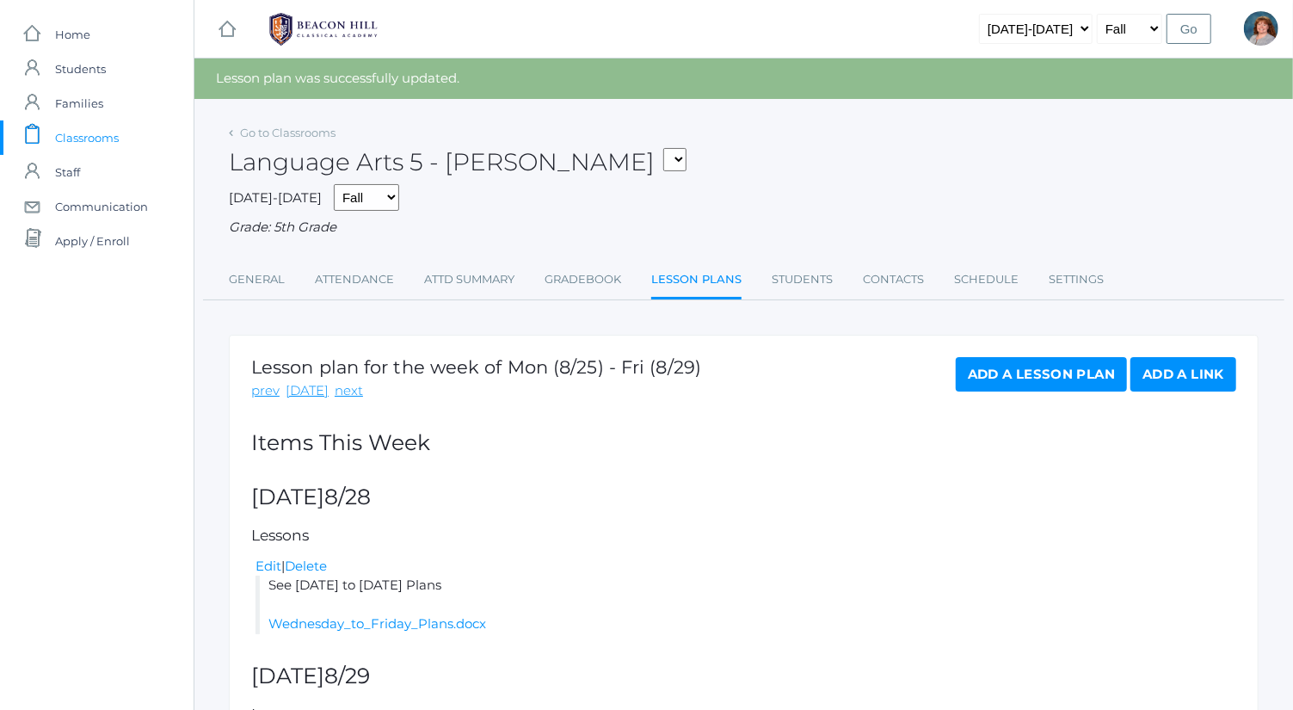
scroll to position [354, 0]
